Goal: Information Seeking & Learning: Check status

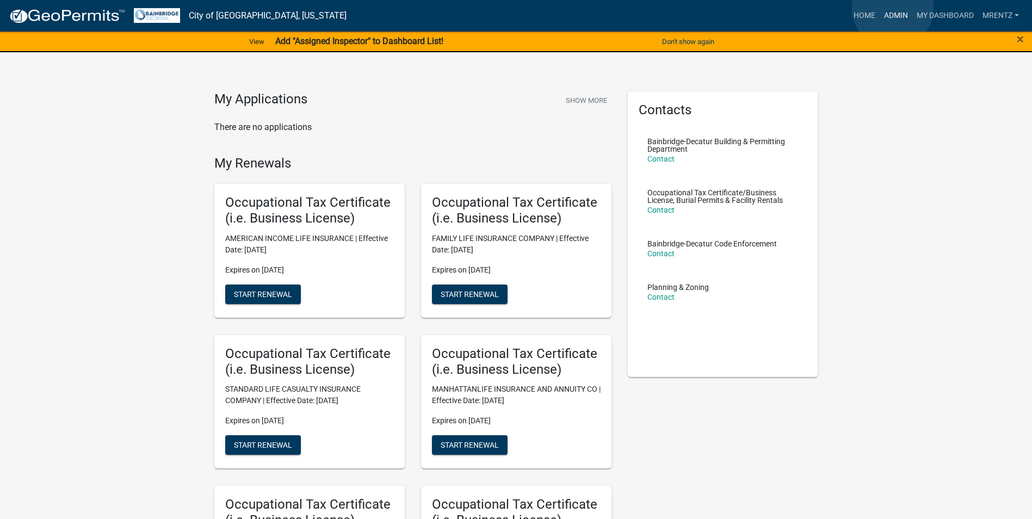
click at [893, 8] on link "Admin" at bounding box center [896, 15] width 33 height 21
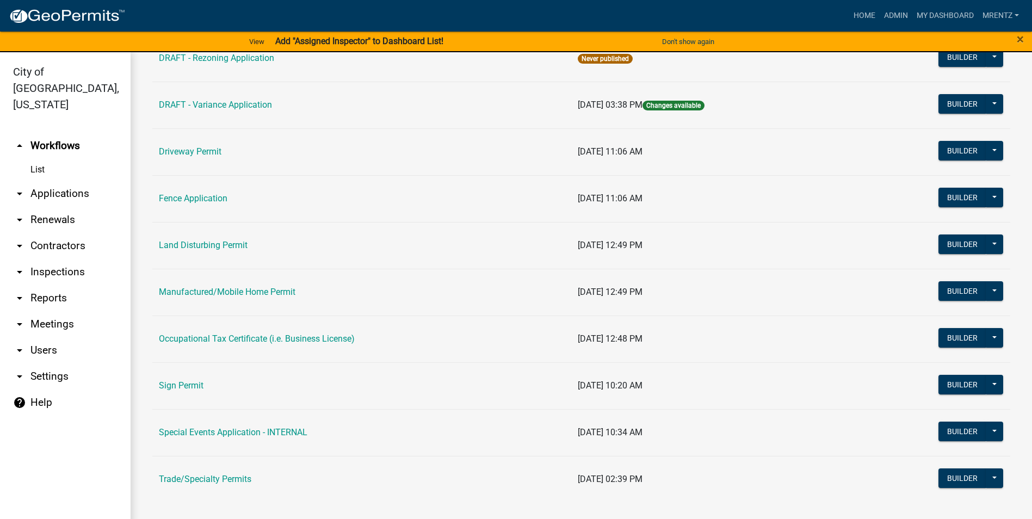
scroll to position [550, 0]
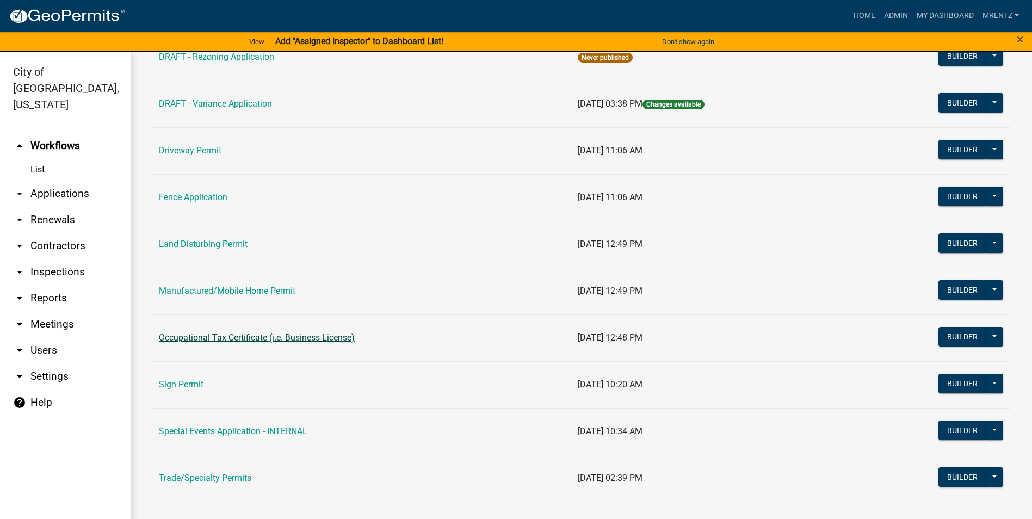
click at [317, 340] on link "Occupational Tax Certificate (i.e. Business License)" at bounding box center [257, 337] width 196 height 10
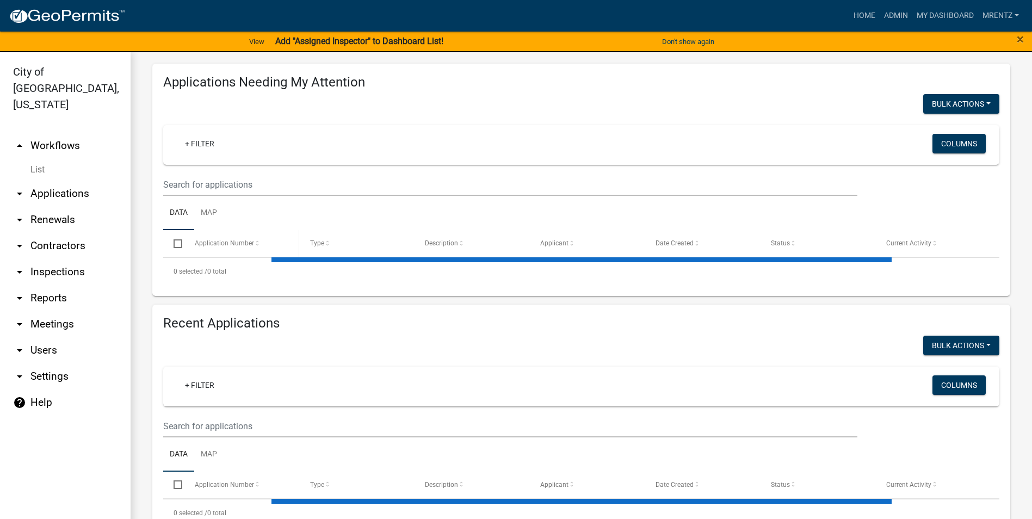
select select "3: 100"
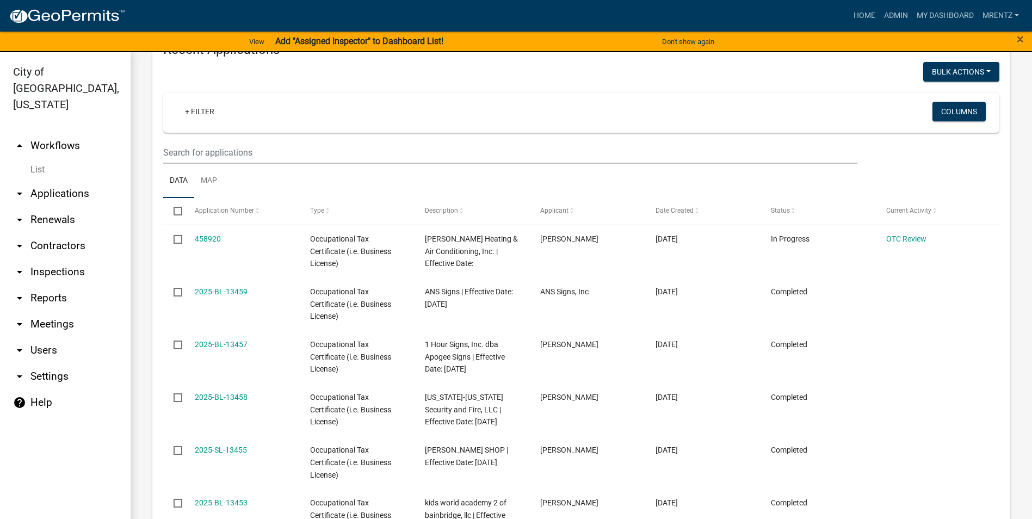
scroll to position [822, 0]
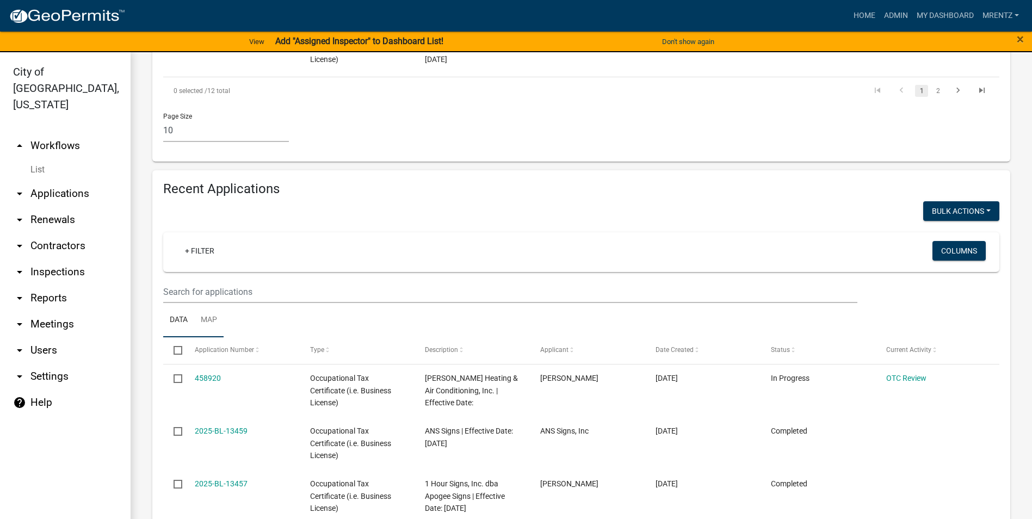
click at [205, 303] on link "Map" at bounding box center [208, 320] width 29 height 35
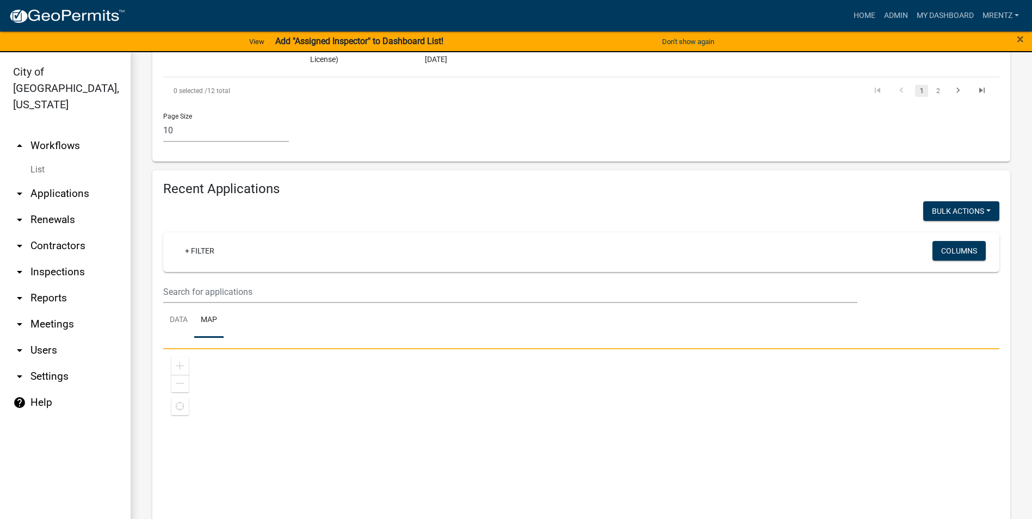
click at [196, 308] on link "Map" at bounding box center [208, 320] width 29 height 35
click at [182, 303] on link "Data" at bounding box center [178, 320] width 31 height 35
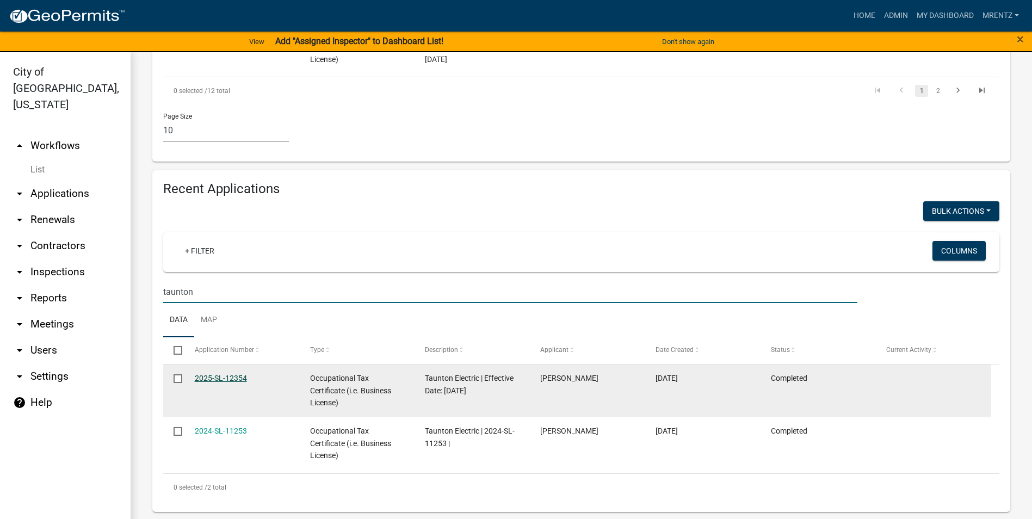
type input "taunton"
click at [238, 374] on link "2025-SL-12354" at bounding box center [221, 378] width 52 height 9
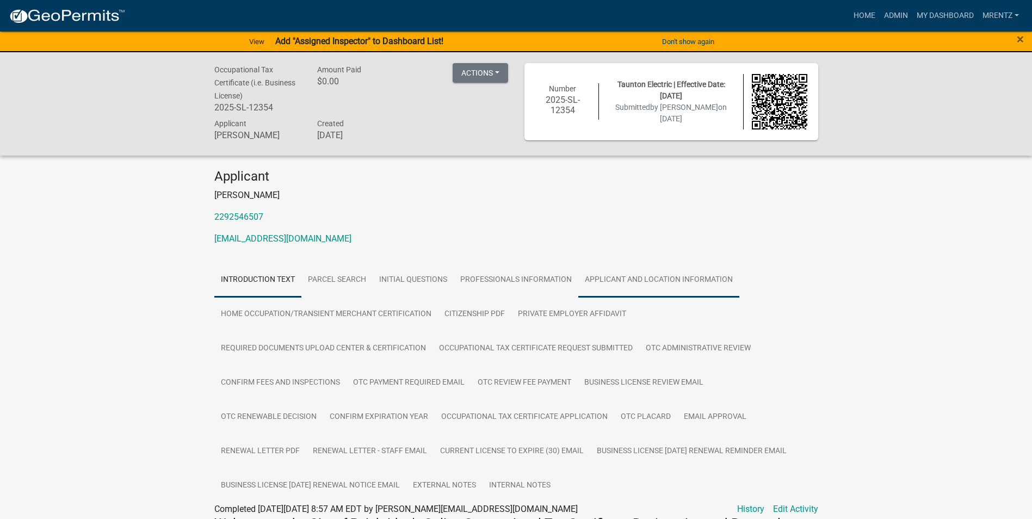
click at [618, 279] on link "Applicant and Location Information" at bounding box center [658, 280] width 161 height 35
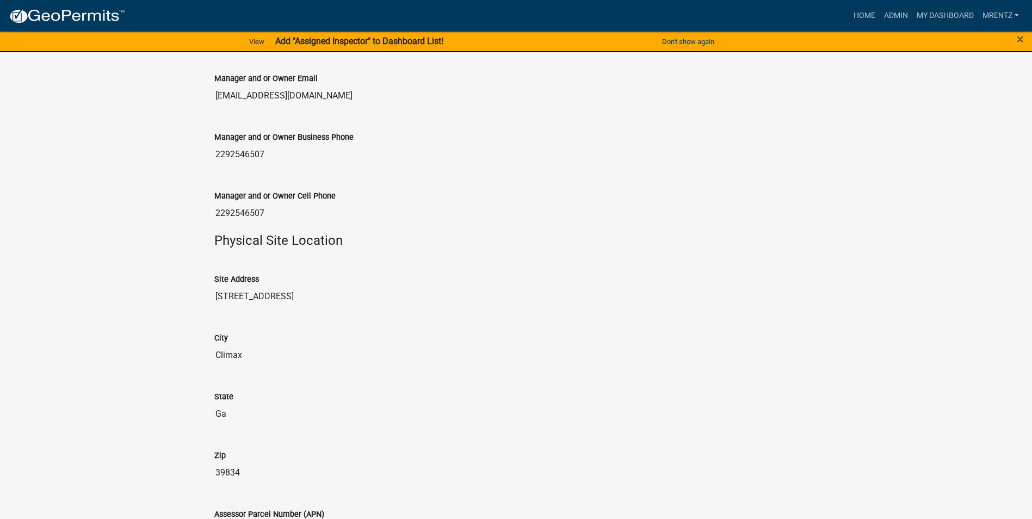
scroll to position [1034, 0]
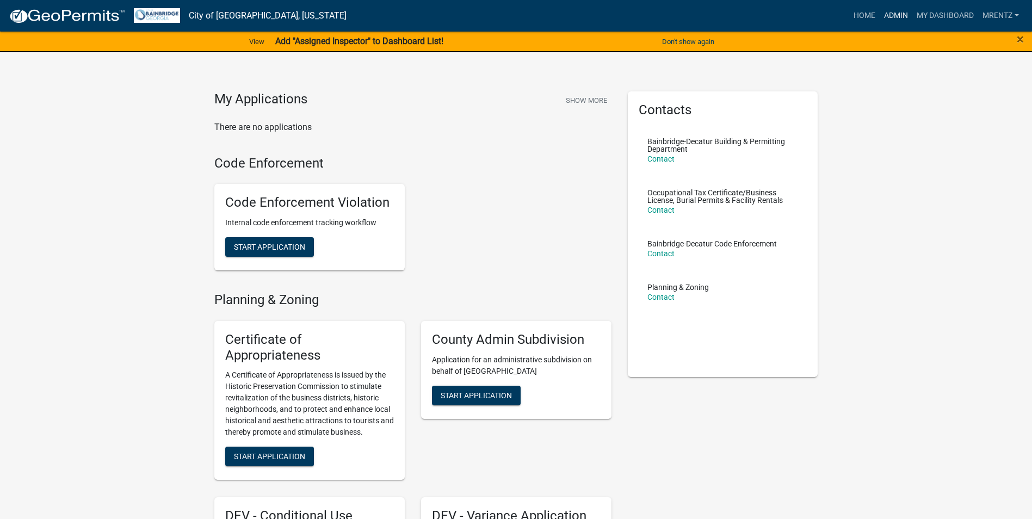
click at [890, 12] on link "Admin" at bounding box center [896, 15] width 33 height 21
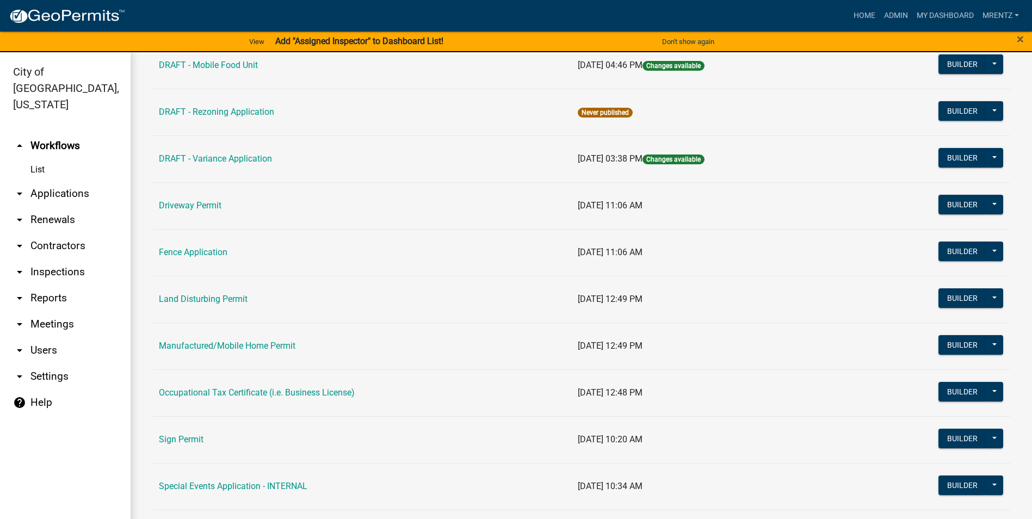
scroll to position [550, 0]
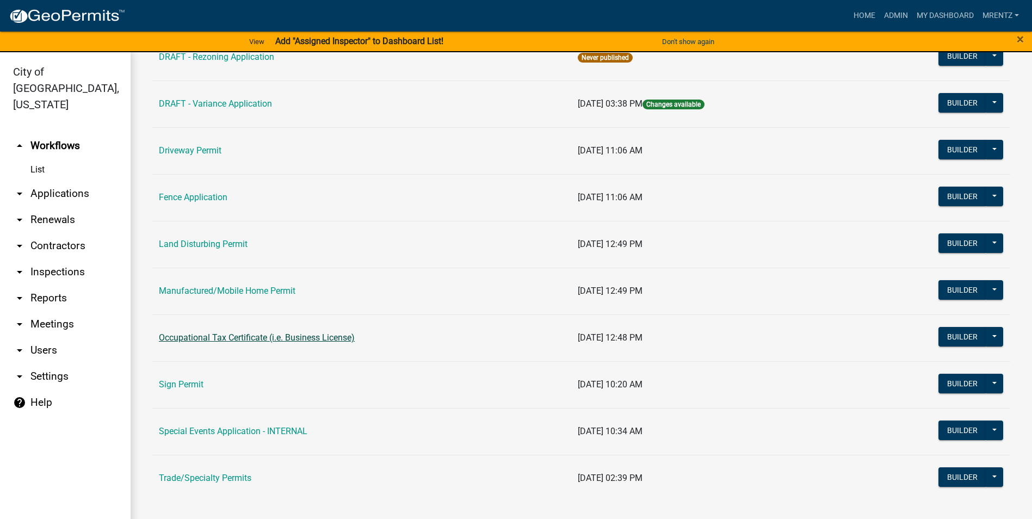
click at [303, 338] on link "Occupational Tax Certificate (i.e. Business License)" at bounding box center [257, 337] width 196 height 10
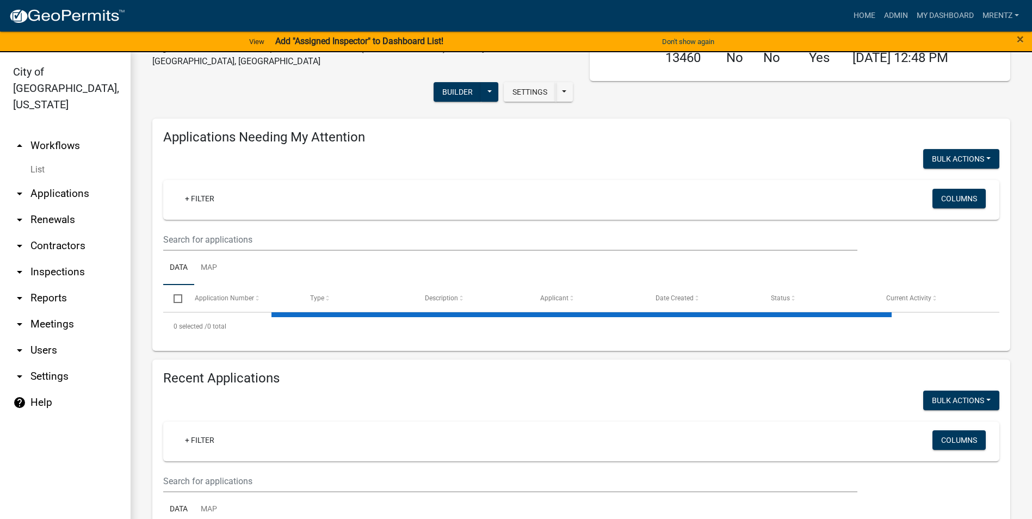
select select "3: 100"
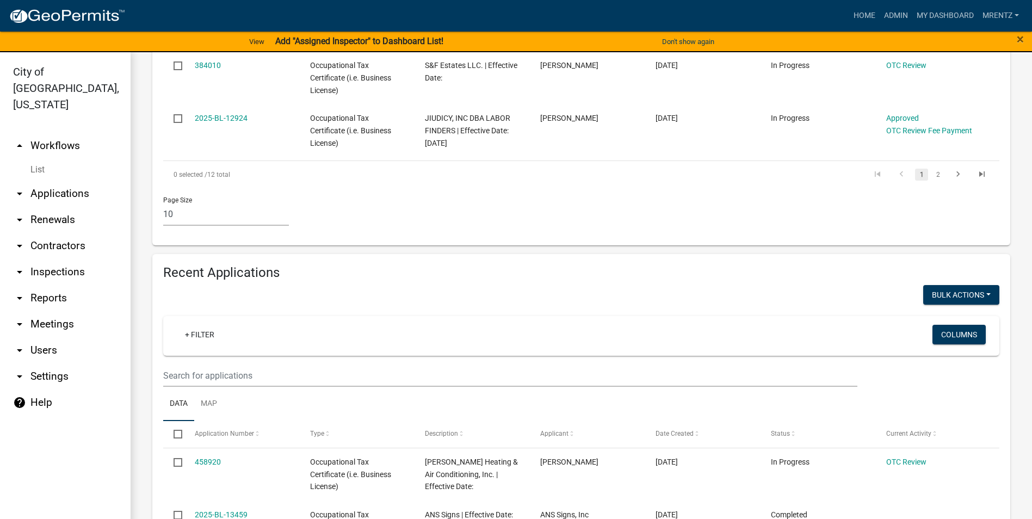
scroll to position [739, 0]
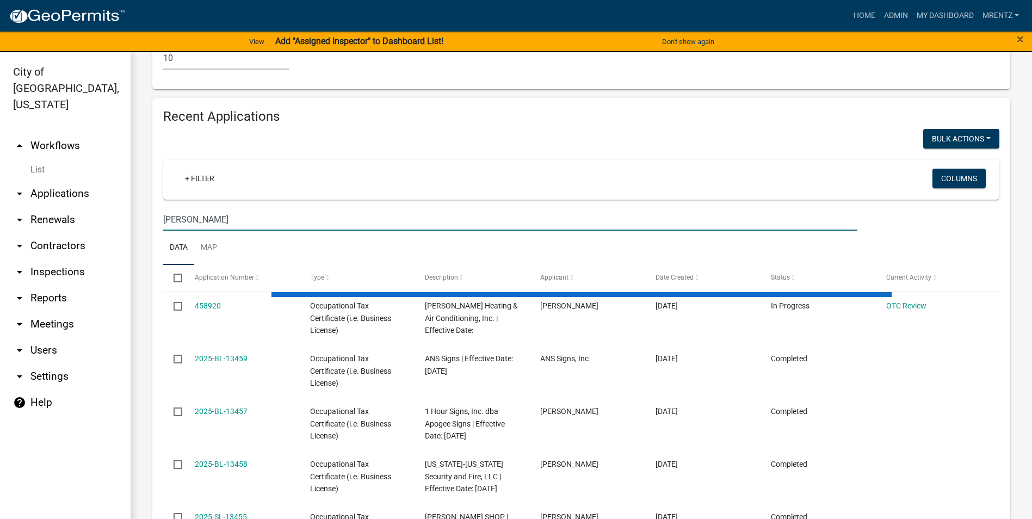
scroll to position [903, 0]
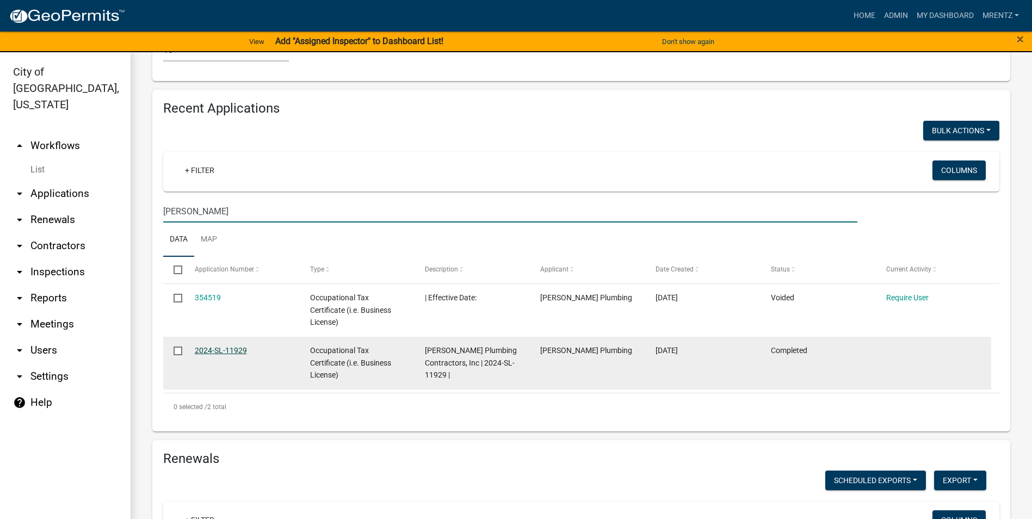
type input "keith mc"
click at [237, 346] on link "2024-SL-11929" at bounding box center [221, 350] width 52 height 9
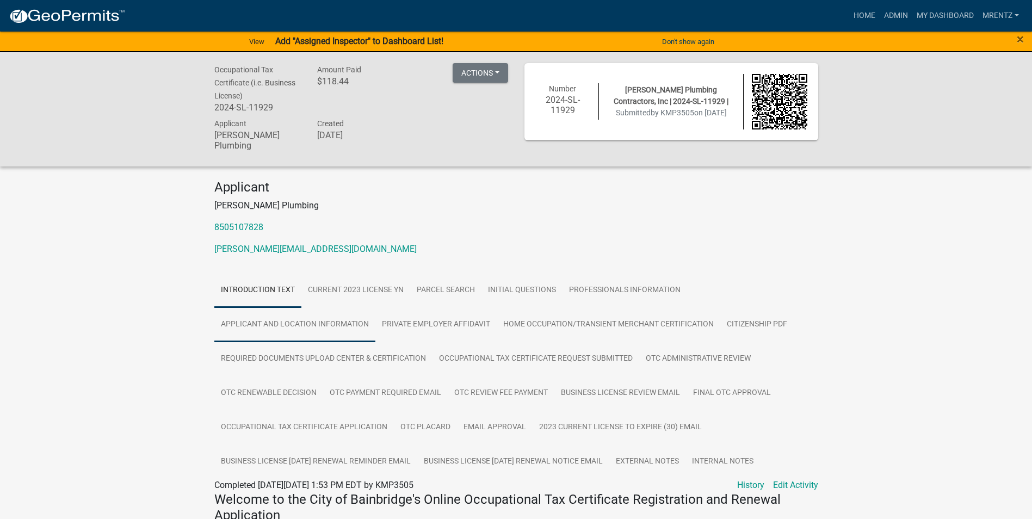
click at [334, 324] on link "Applicant and Location Information" at bounding box center [294, 324] width 161 height 35
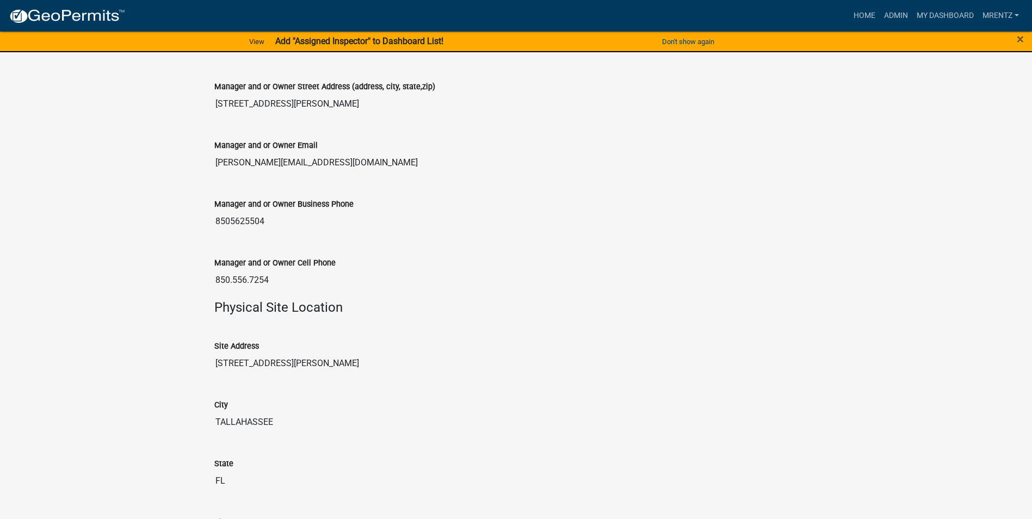
scroll to position [1045, 0]
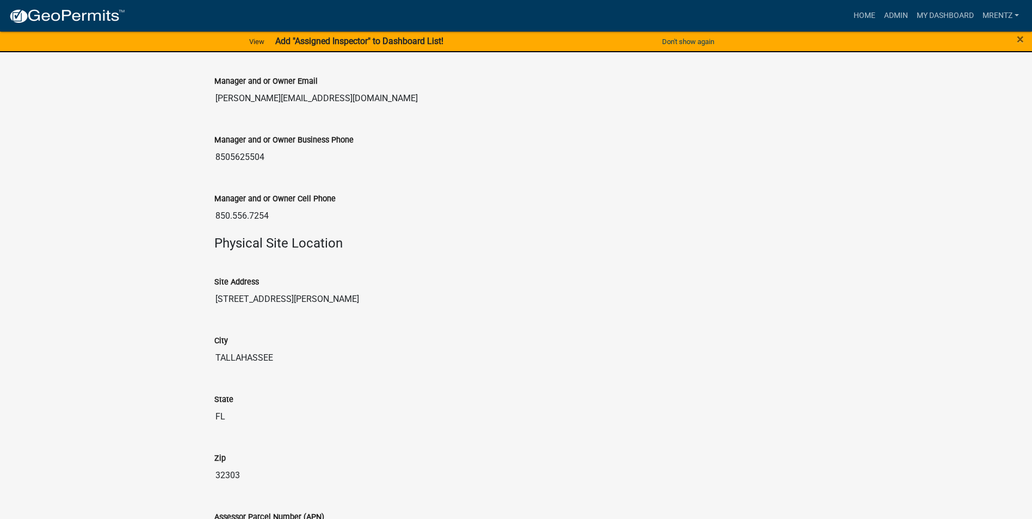
drag, startPoint x: 237, startPoint y: 252, endPoint x: 207, endPoint y: 252, distance: 29.4
click at [207, 236] on div "Manager and or Owner Cell Phone 850.556.7254" at bounding box center [516, 206] width 620 height 59
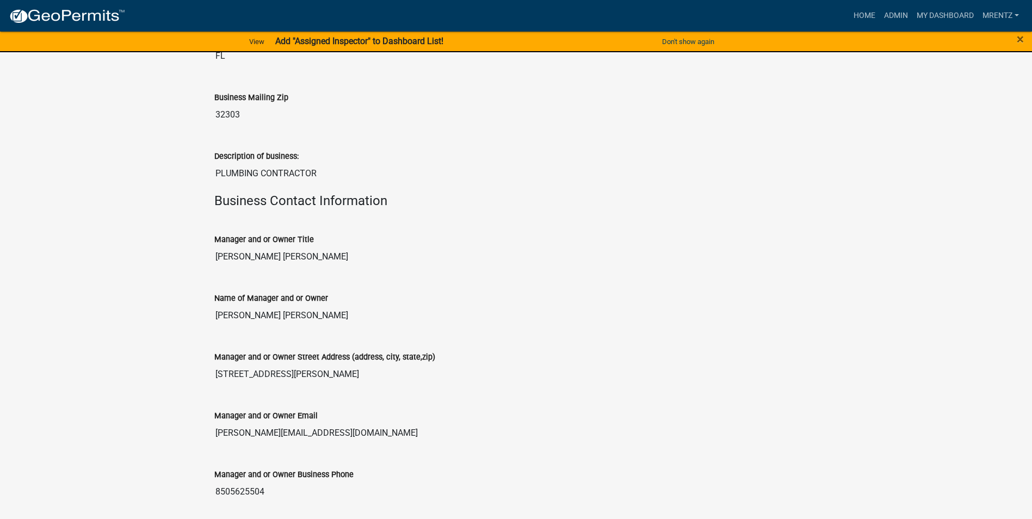
scroll to position [705, 0]
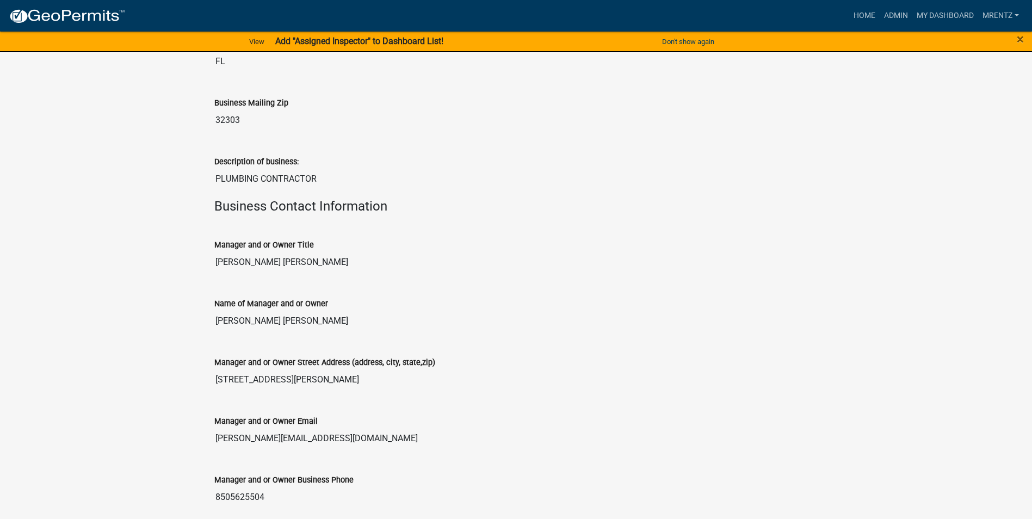
drag, startPoint x: 321, startPoint y: 216, endPoint x: 135, endPoint y: 225, distance: 186.3
click at [135, 225] on div "Occupational Tax Certificate (i.e. Business License) 2024-SL-11929 Amount Paid …" at bounding box center [516, 374] width 1032 height 2053
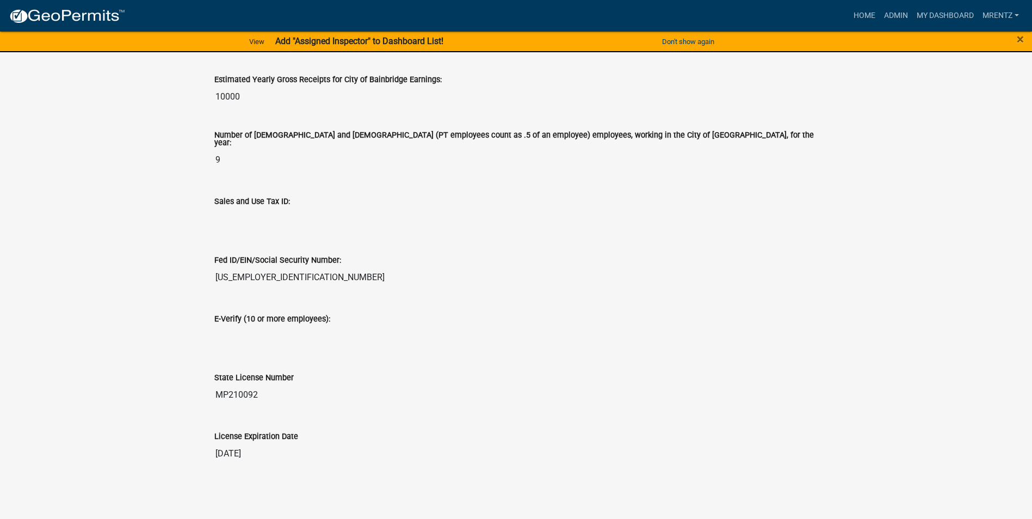
scroll to position [1630, 0]
drag, startPoint x: 269, startPoint y: 396, endPoint x: 121, endPoint y: 406, distance: 148.4
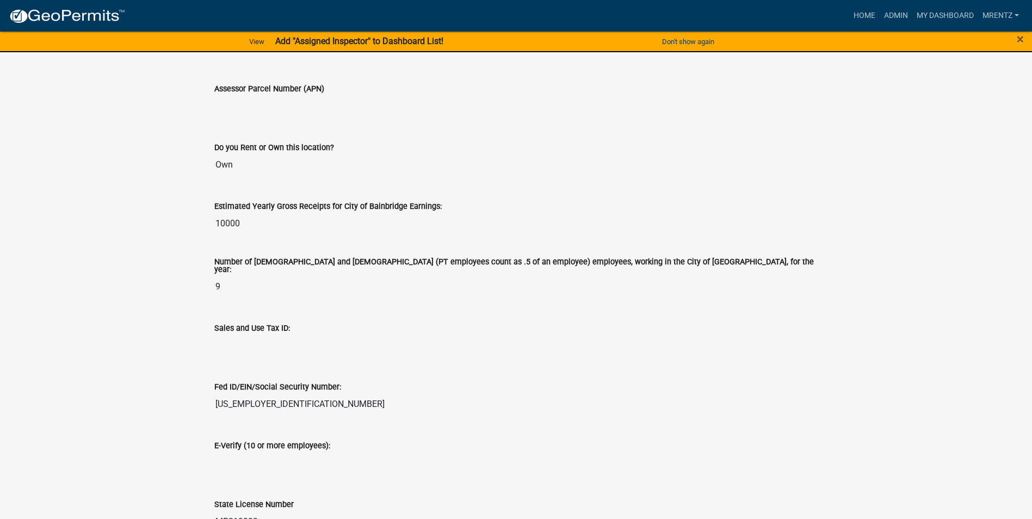
scroll to position [1439, 0]
